Goal: Task Accomplishment & Management: Manage account settings

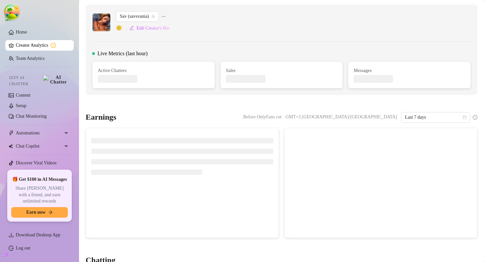
click at [247, 28] on div "Sav (savsvania) 🙂 Edit Creator's Bio" at bounding box center [281, 22] width 379 height 22
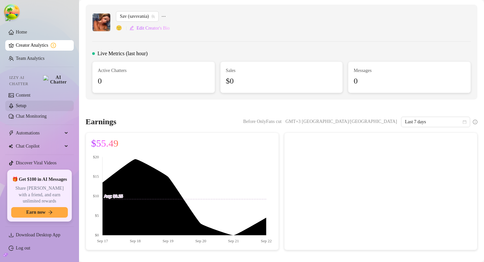
click at [26, 103] on link "Setup" at bounding box center [21, 105] width 11 height 5
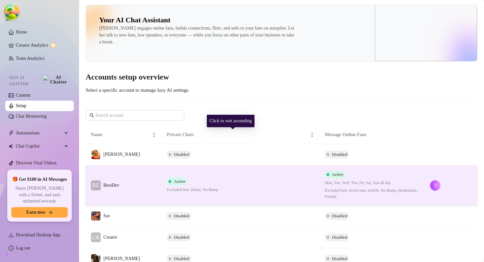
click at [207, 172] on td "Active Excluded lists: Demo, No Bump" at bounding box center [240, 186] width 158 height 40
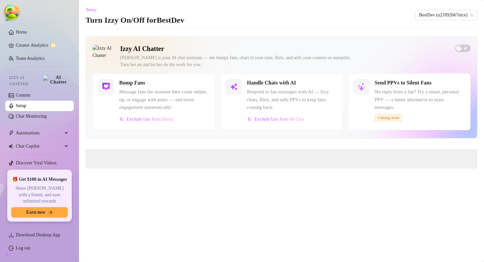
click at [126, 95] on span "Message fans the moment they come online, tip, or engage with posts — and boost…" at bounding box center [164, 99] width 90 height 23
drag, startPoint x: 126, startPoint y: 95, endPoint x: 153, endPoint y: 95, distance: 26.7
click at [153, 95] on span "Message fans the moment they come online, tip, or engage with posts — and boost…" at bounding box center [164, 99] width 90 height 23
copy span "Message fans the"
